Goal: Task Accomplishment & Management: Use online tool/utility

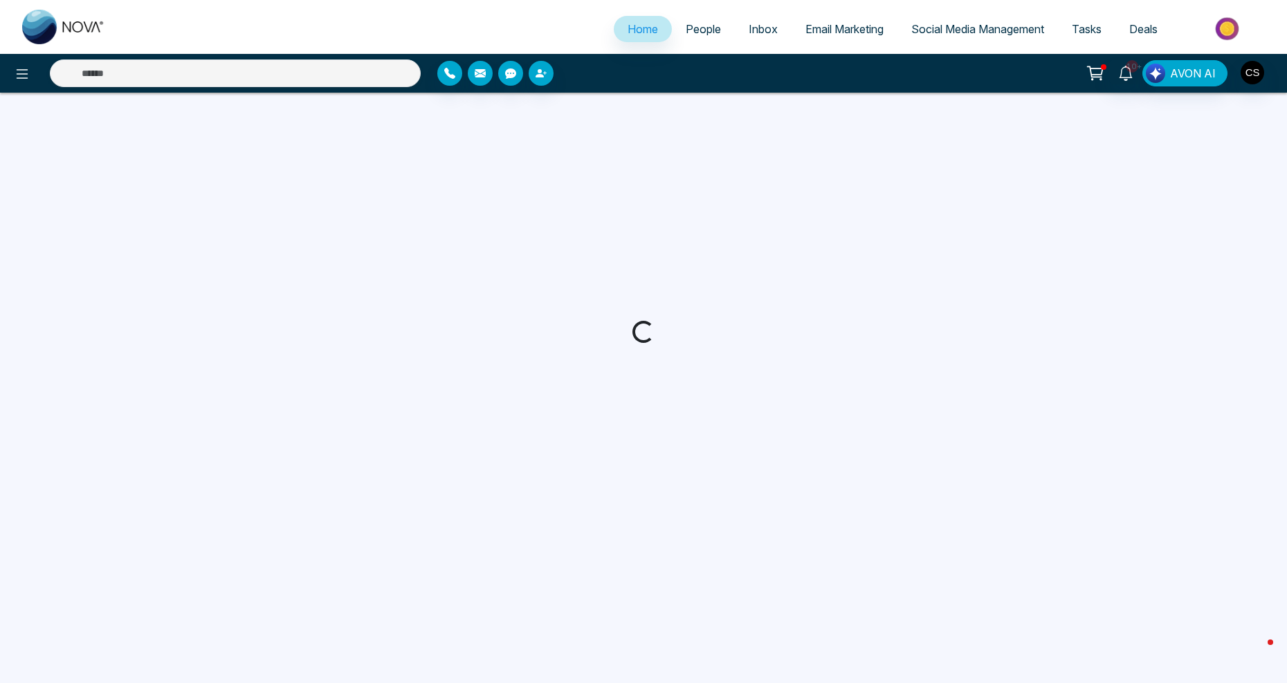
select select "*"
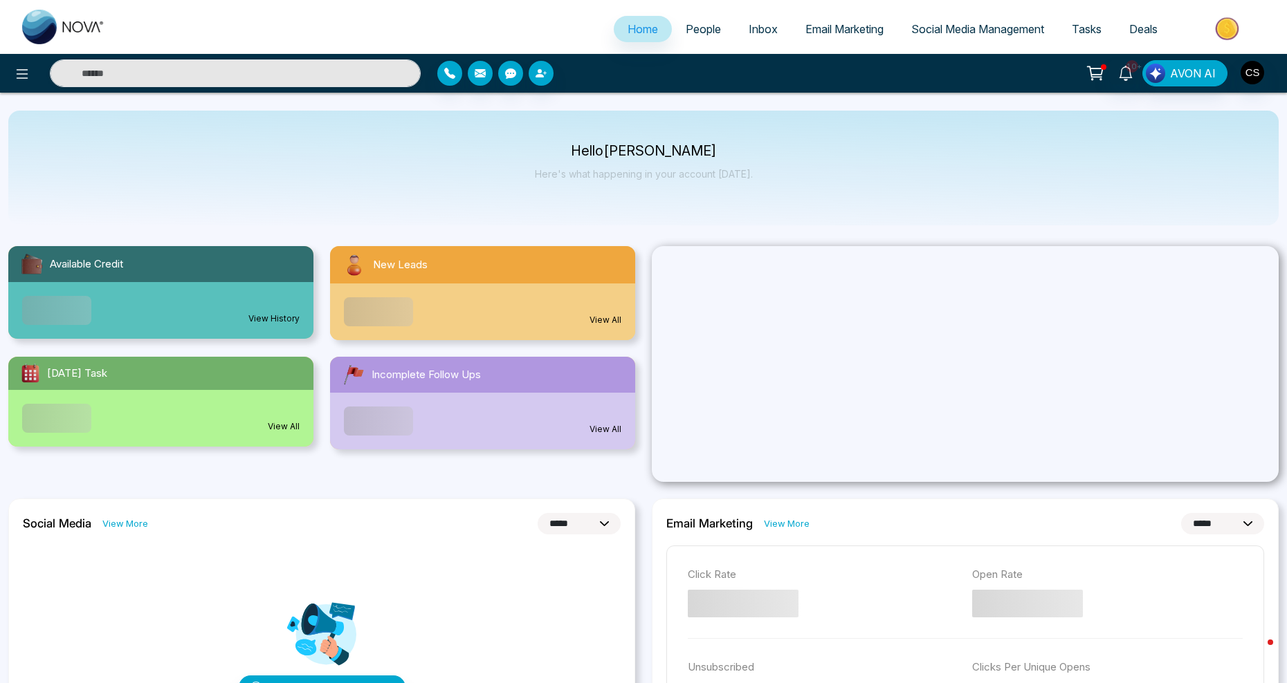
click at [840, 36] on link "Email Marketing" at bounding box center [844, 29] width 106 height 26
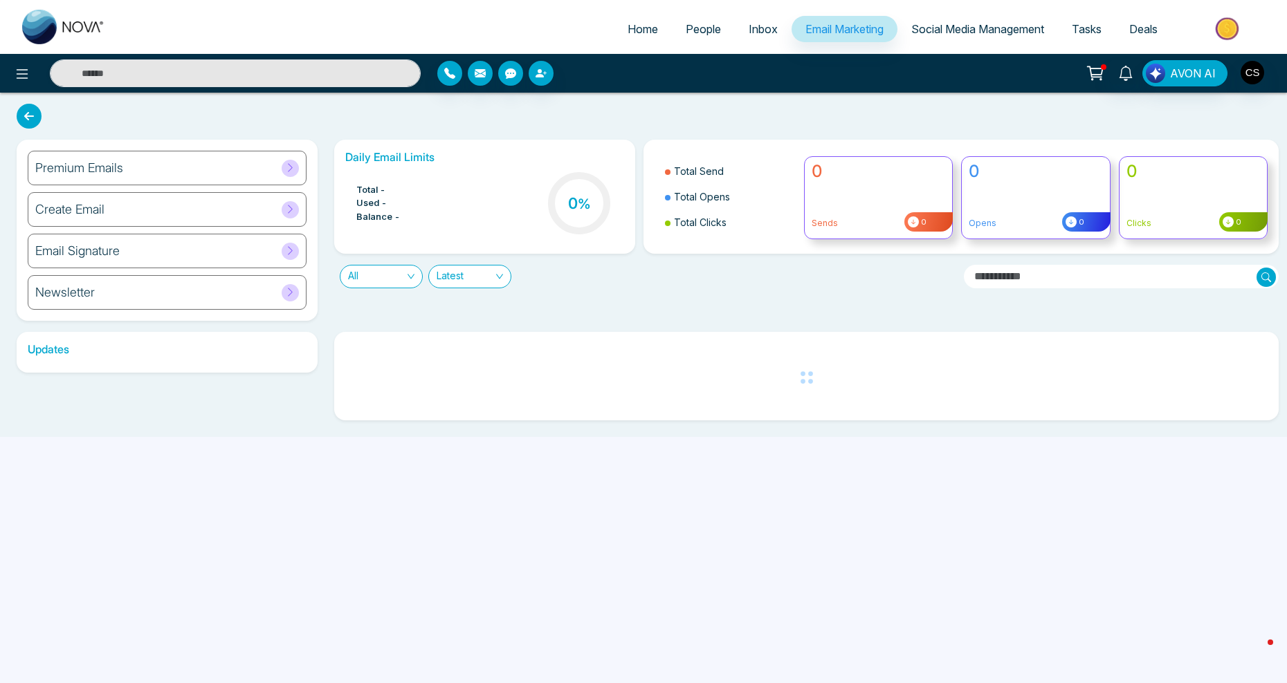
click at [296, 166] on span at bounding box center [290, 168] width 17 height 17
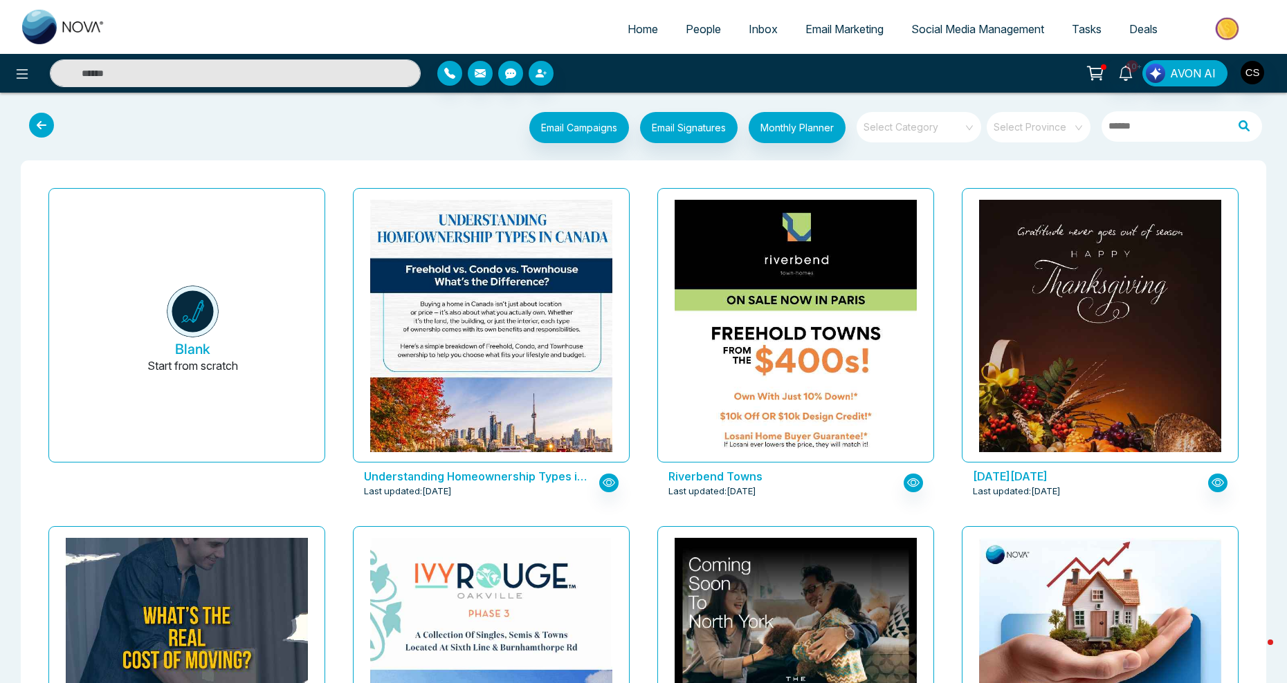
click at [695, 30] on span "People" at bounding box center [703, 29] width 35 height 14
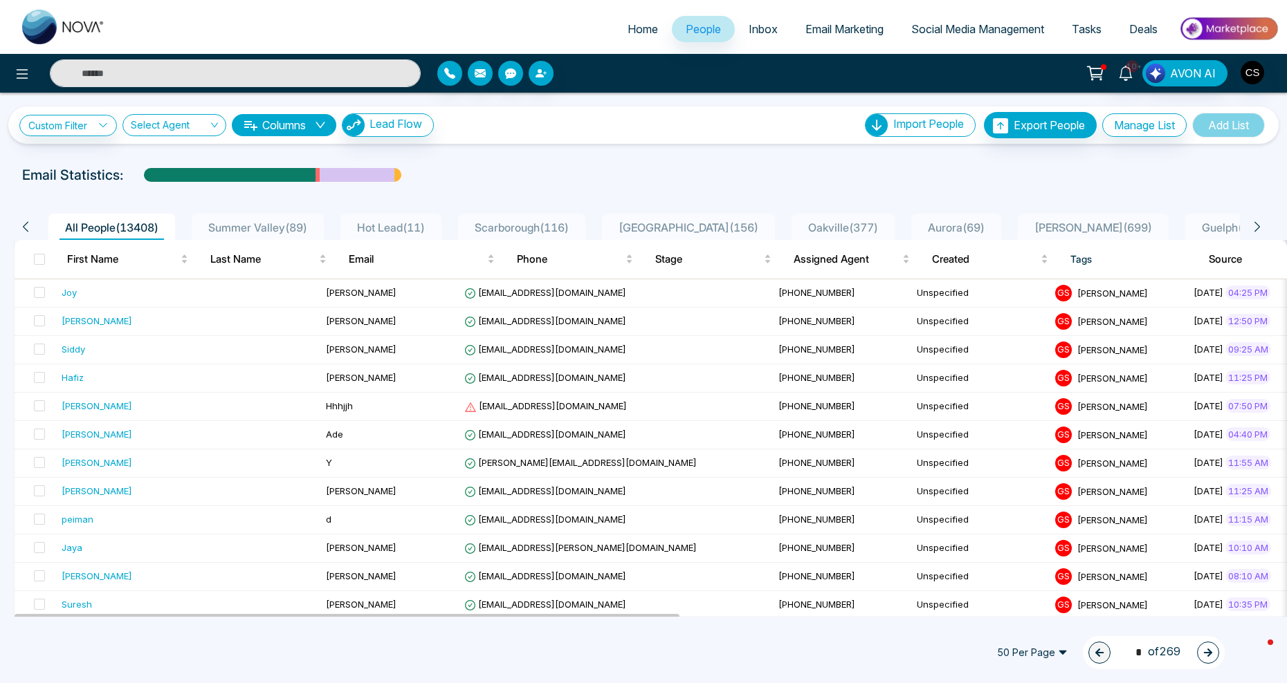
click at [761, 35] on span "Inbox" at bounding box center [762, 29] width 29 height 14
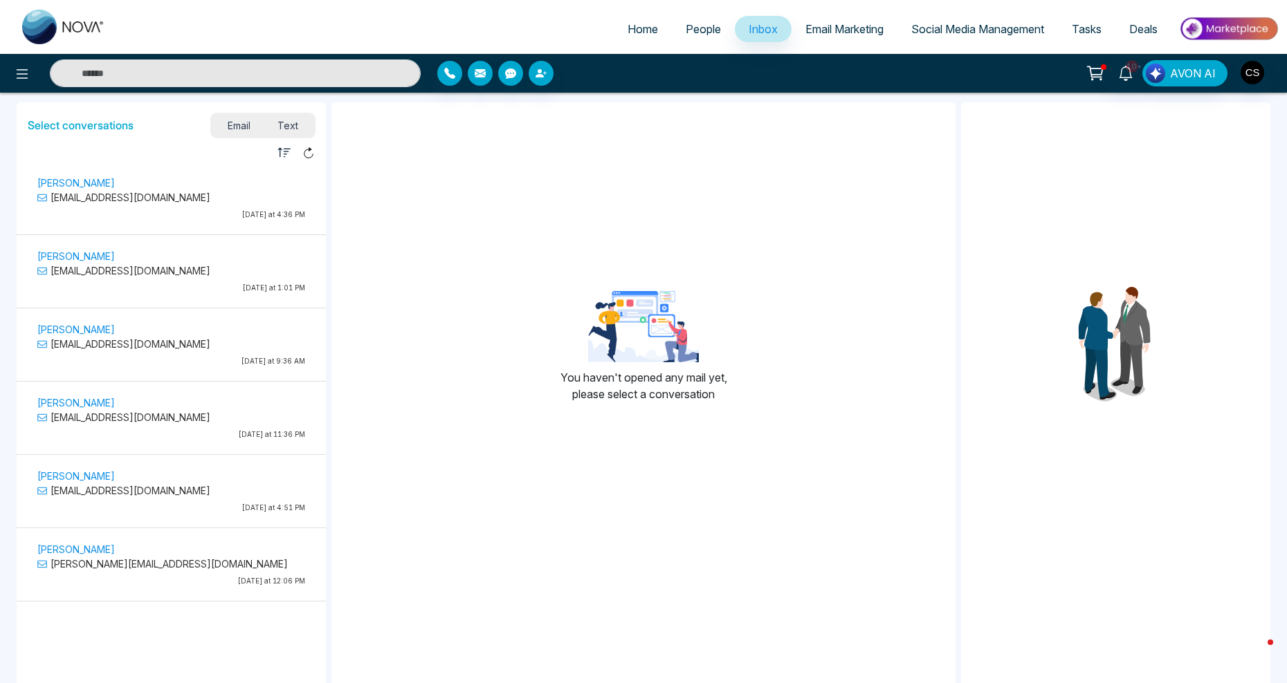
click at [829, 20] on link "Email Marketing" at bounding box center [844, 29] width 106 height 26
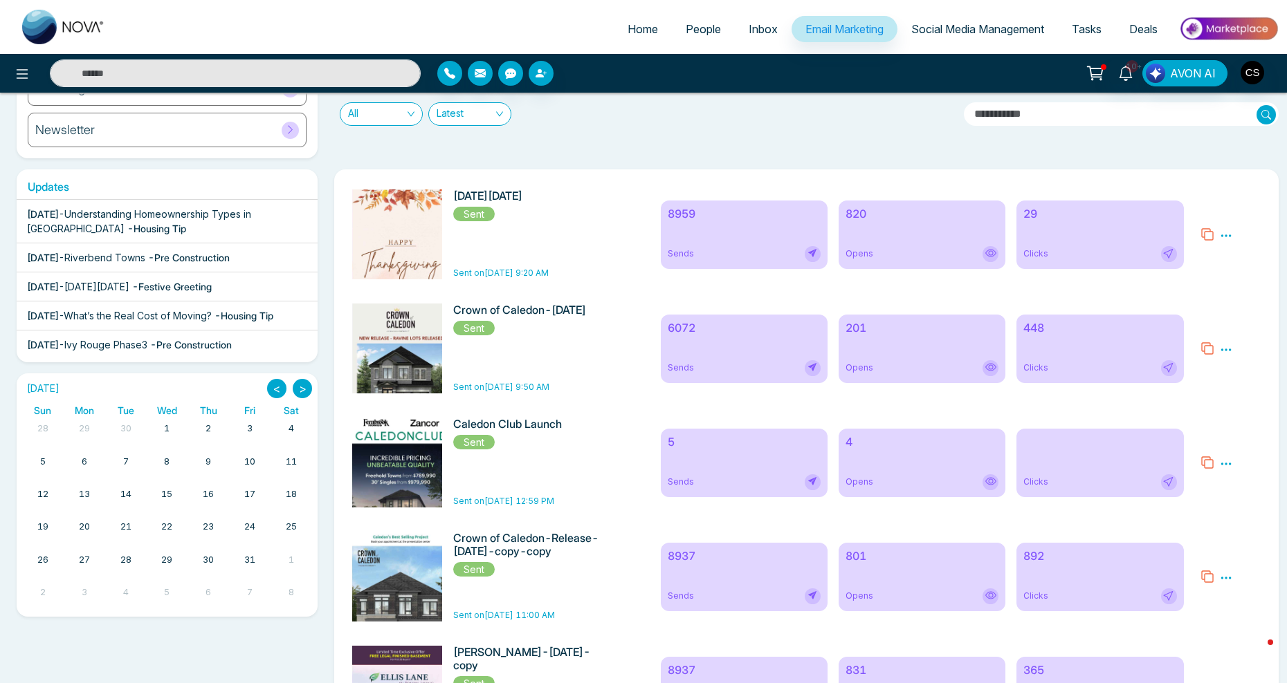
scroll to position [167, 0]
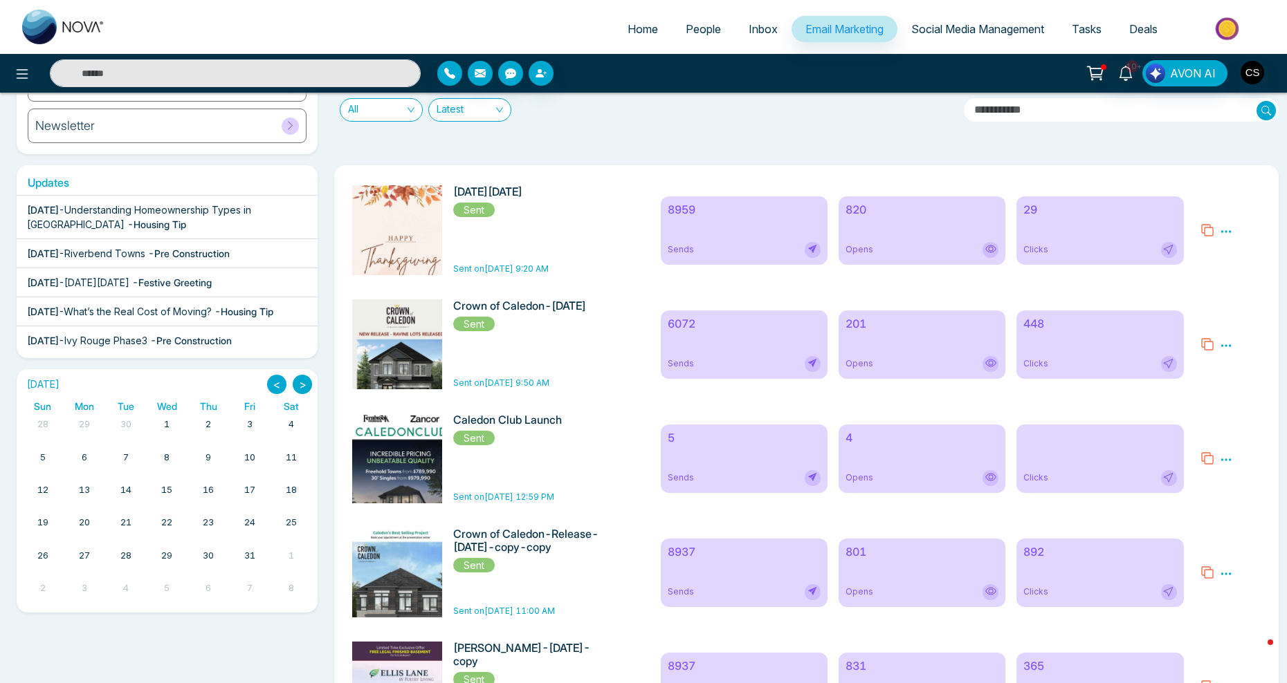
click at [1209, 464] on icon at bounding box center [1207, 459] width 14 height 14
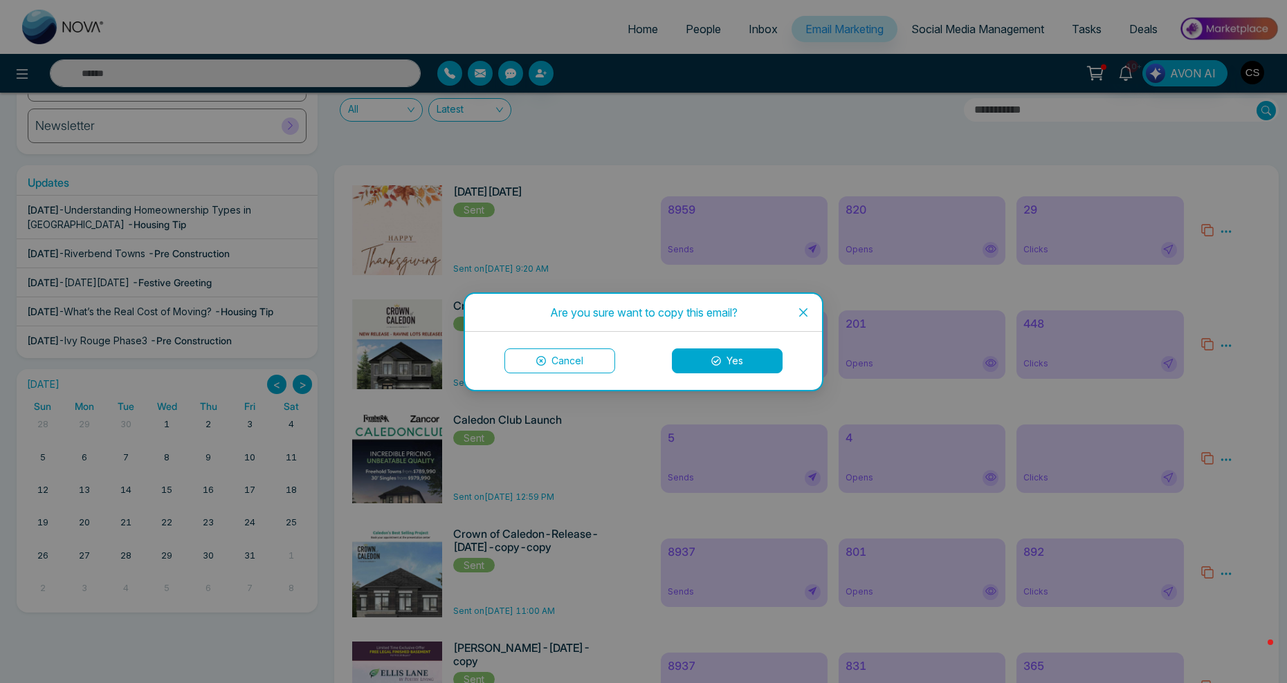
click at [769, 362] on button "Yes" at bounding box center [727, 361] width 111 height 25
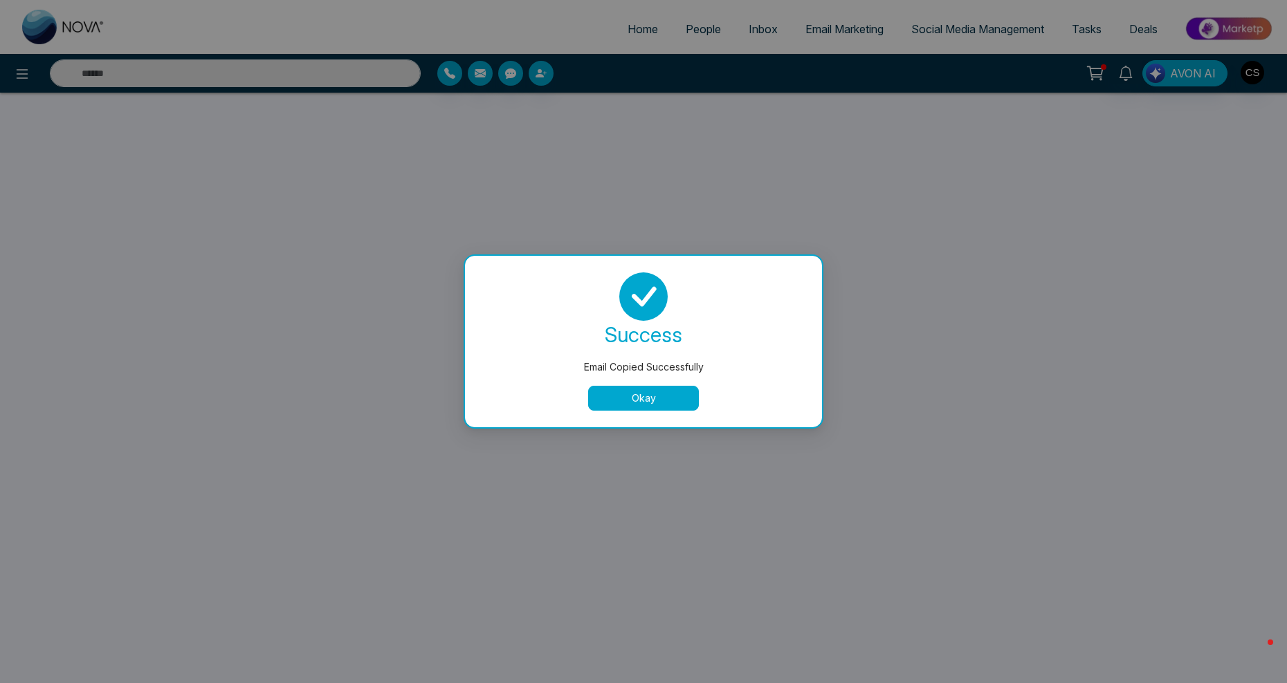
click at [656, 401] on button "Okay" at bounding box center [643, 398] width 111 height 25
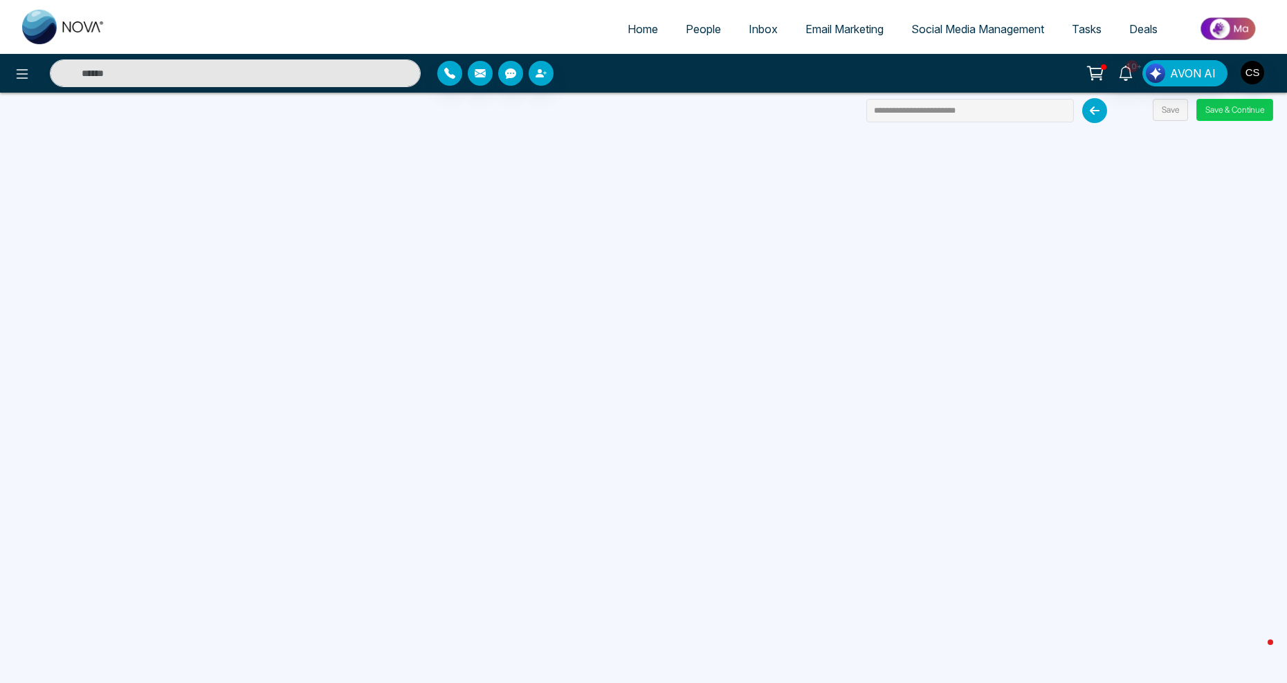
click at [1253, 100] on button "Save & Continue" at bounding box center [1234, 110] width 77 height 22
click at [1244, 108] on button "Save & Continue" at bounding box center [1234, 110] width 77 height 22
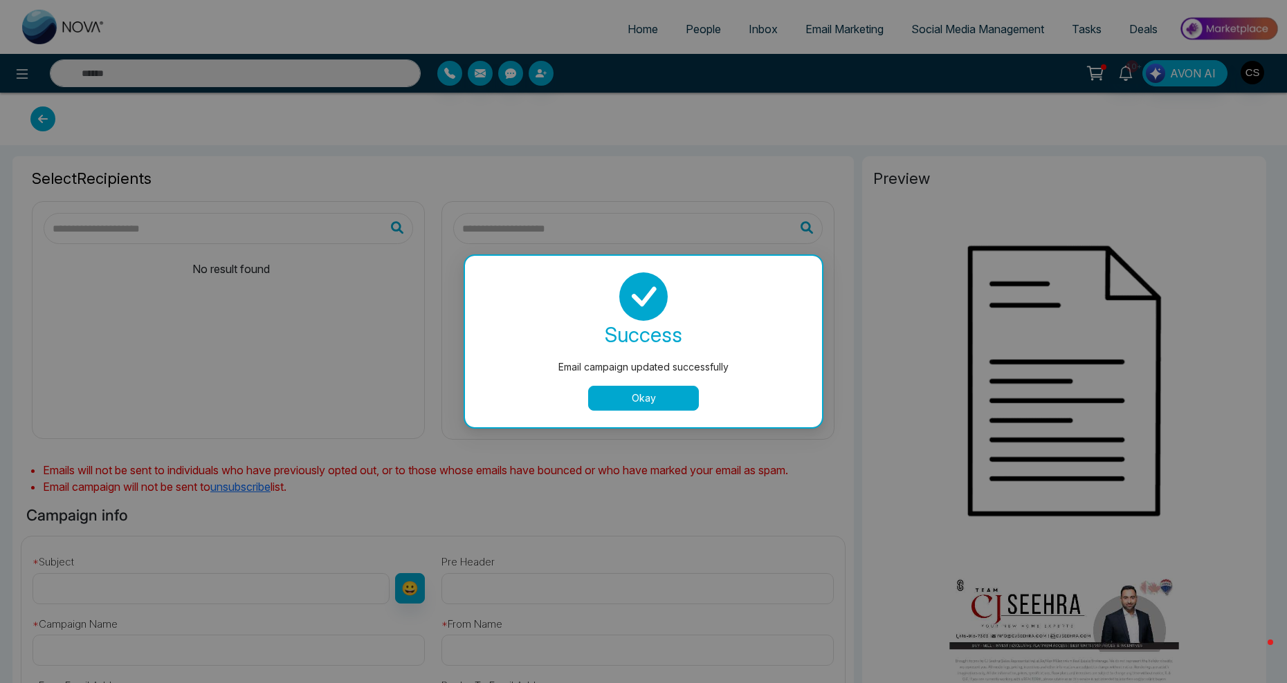
type input "**********"
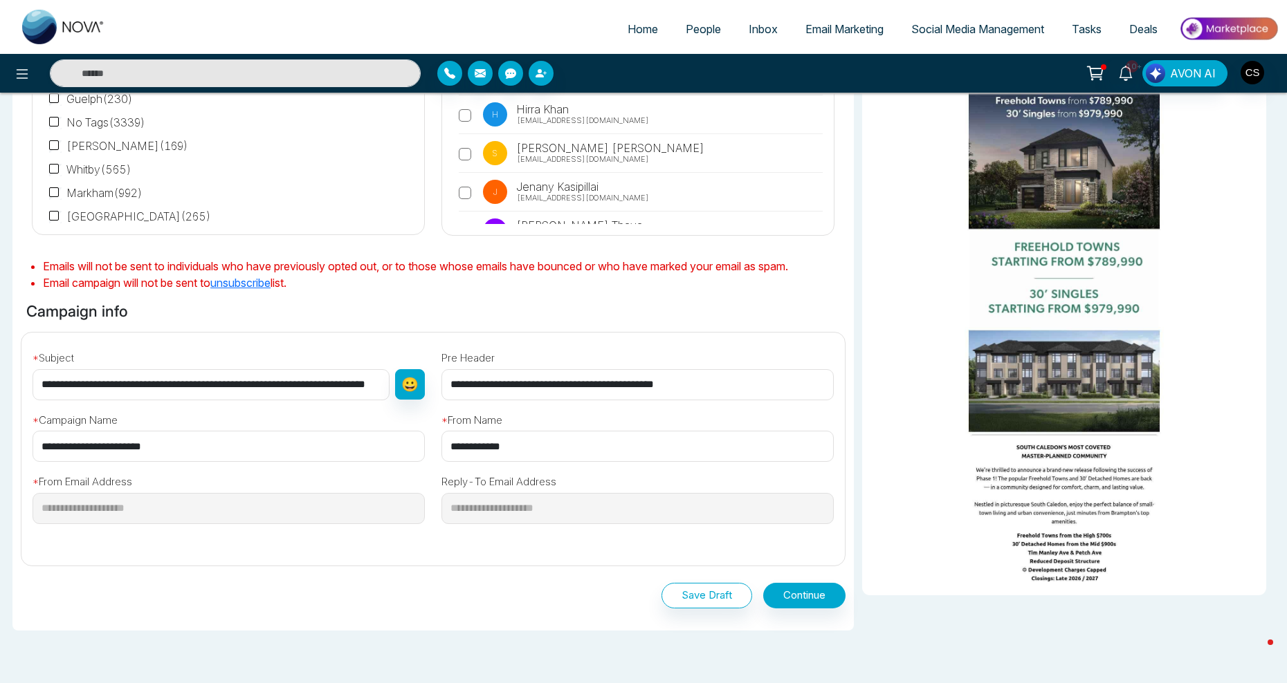
scroll to position [249, 0]
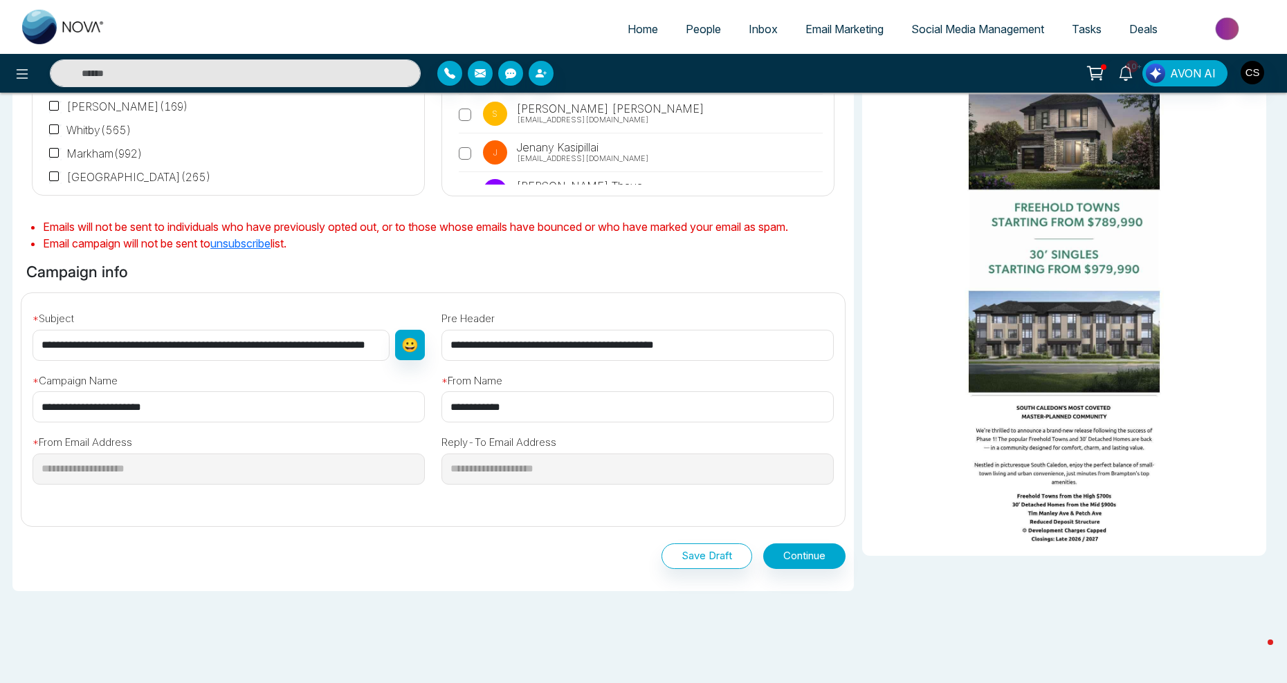
drag, startPoint x: 118, startPoint y: 344, endPoint x: 35, endPoint y: 338, distance: 82.6
click at [35, 338] on input "**********" at bounding box center [211, 345] width 357 height 31
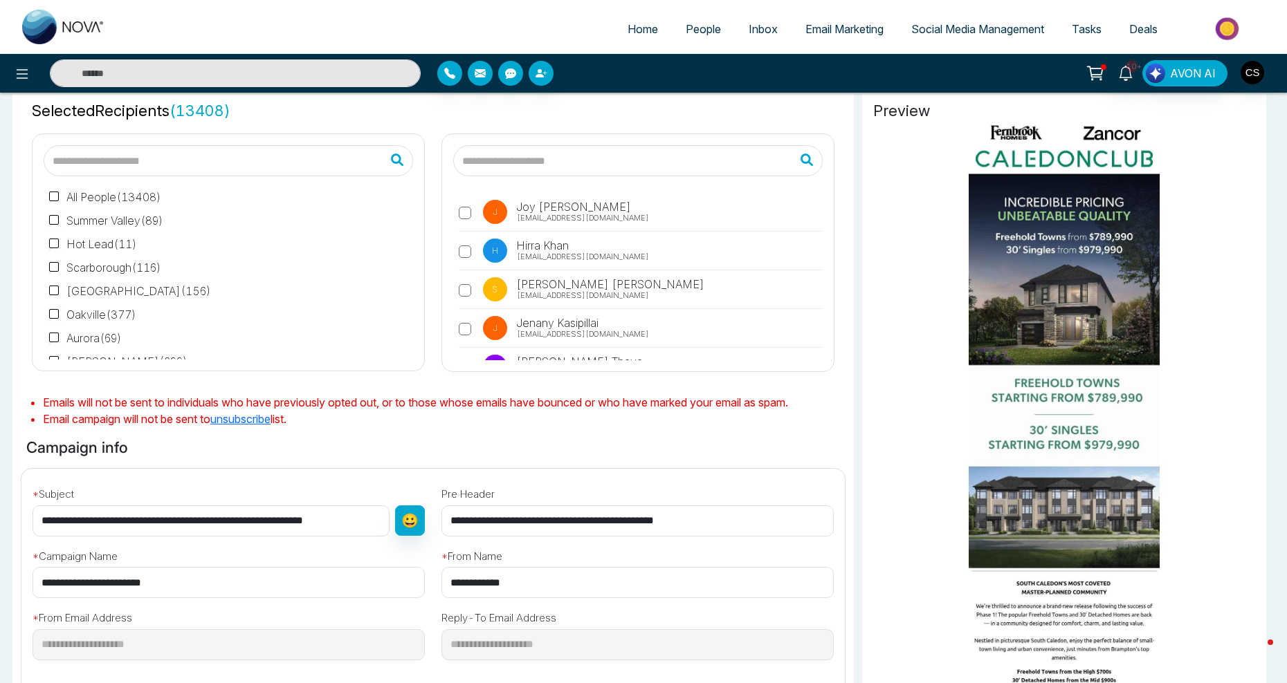
scroll to position [275, 0]
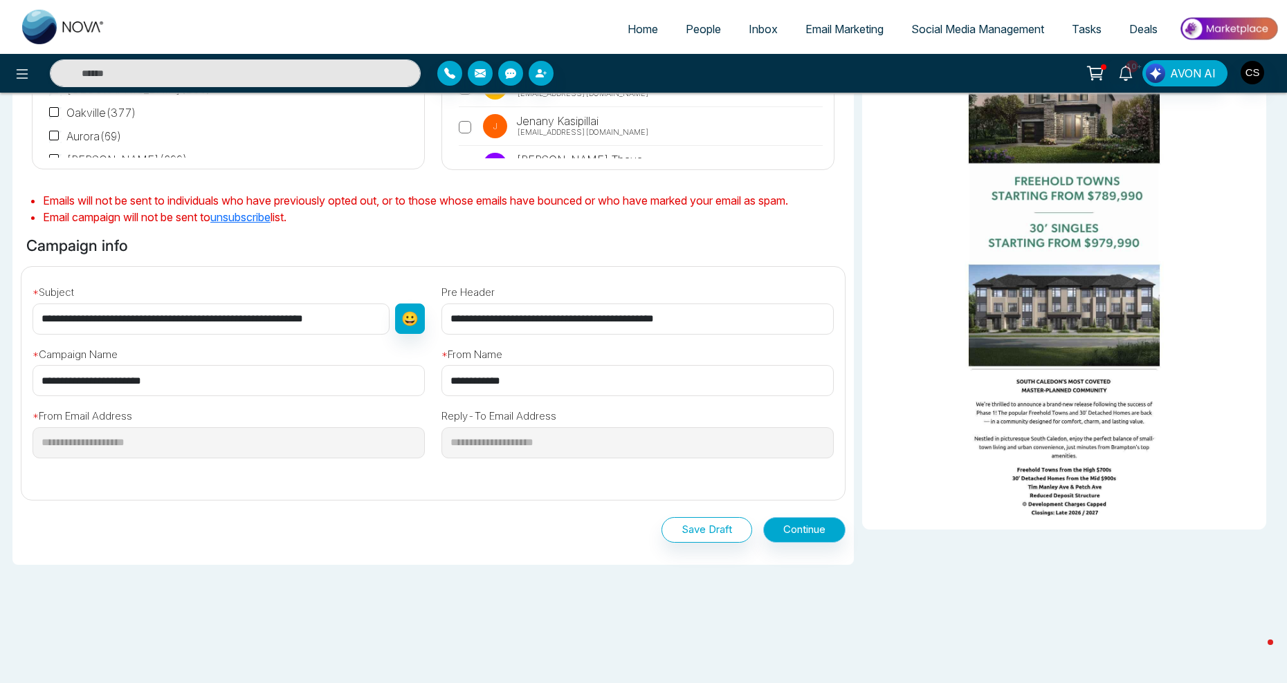
type input "**********"
click at [811, 537] on button "Continue" at bounding box center [804, 530] width 82 height 26
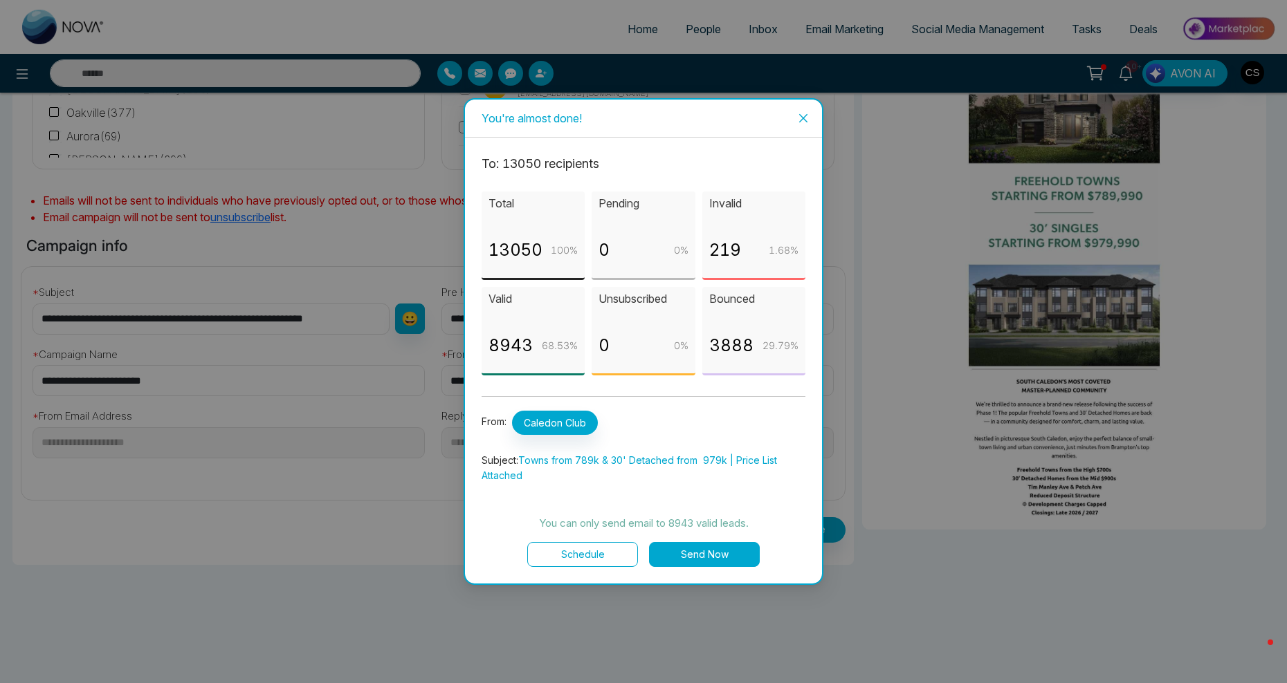
click at [719, 561] on button "Send Now" at bounding box center [704, 554] width 111 height 25
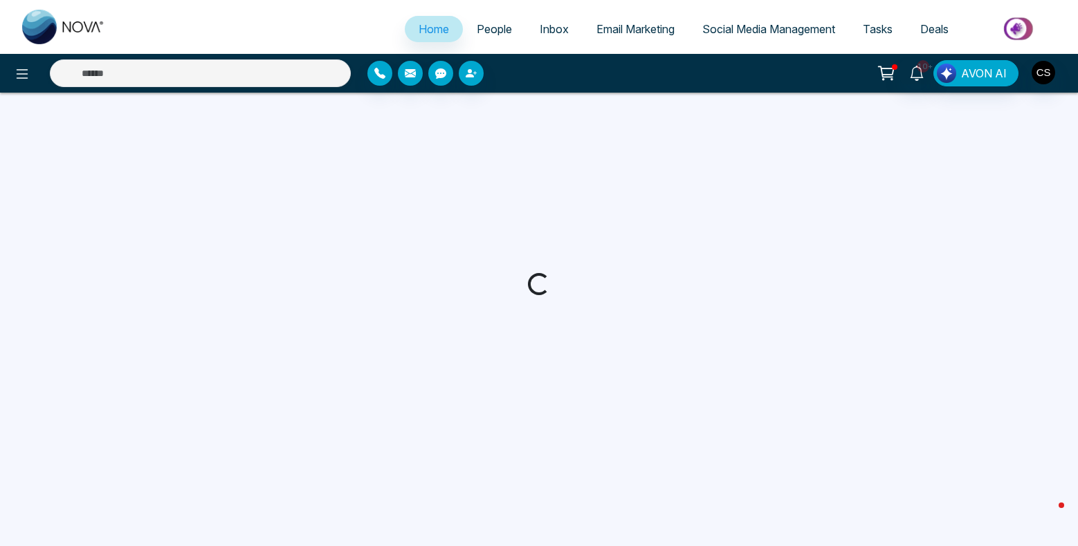
select select "*"
